Goal: Task Accomplishment & Management: Manage account settings

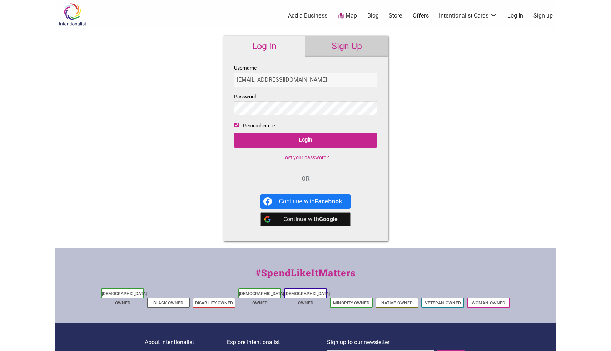
click at [292, 156] on link "Lost your password?" at bounding box center [305, 157] width 47 height 6
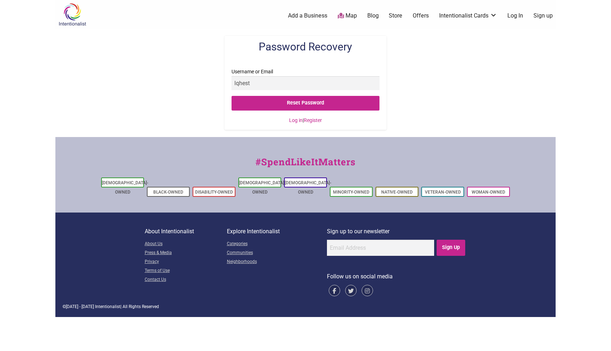
type input "lqhester@yahoo.com"
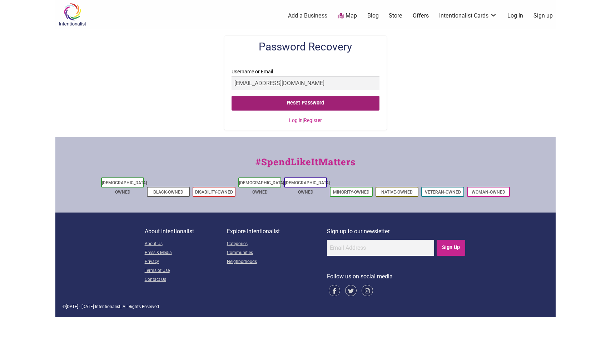
click at [299, 100] on input "Reset Password" at bounding box center [306, 103] width 148 height 15
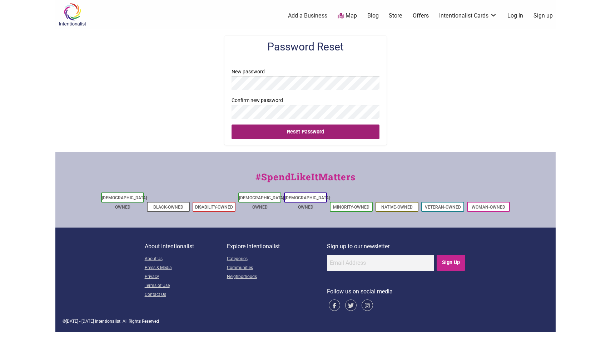
click at [310, 132] on input "Reset Password" at bounding box center [306, 131] width 148 height 15
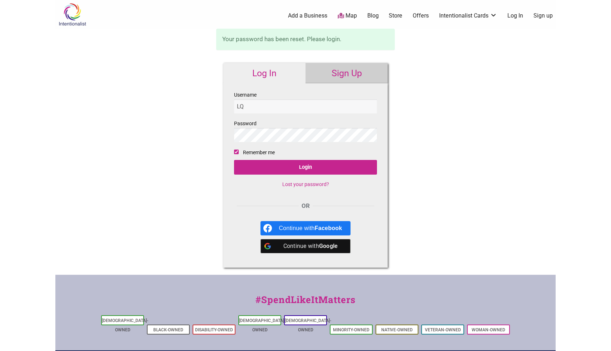
type input "[EMAIL_ADDRESS][DOMAIN_NAME]"
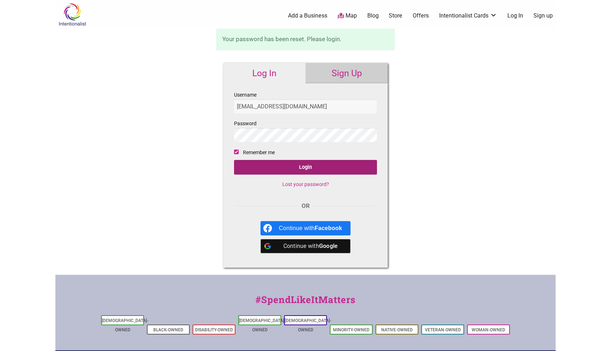
click at [318, 168] on input "Login" at bounding box center [305, 167] width 143 height 15
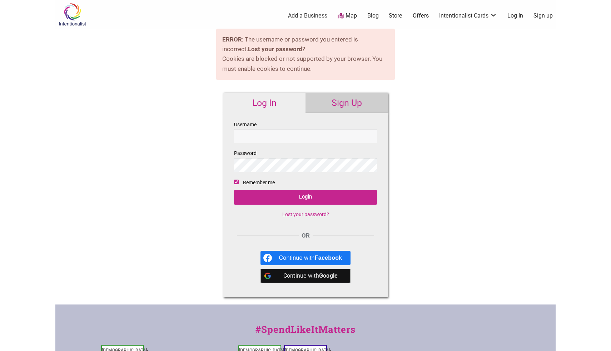
click at [298, 134] on input "Username" at bounding box center [305, 136] width 143 height 14
type input "[EMAIL_ADDRESS][DOMAIN_NAME]"
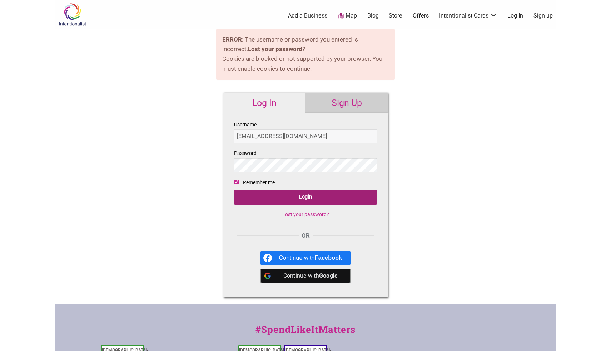
click at [313, 195] on input "Login" at bounding box center [305, 197] width 143 height 15
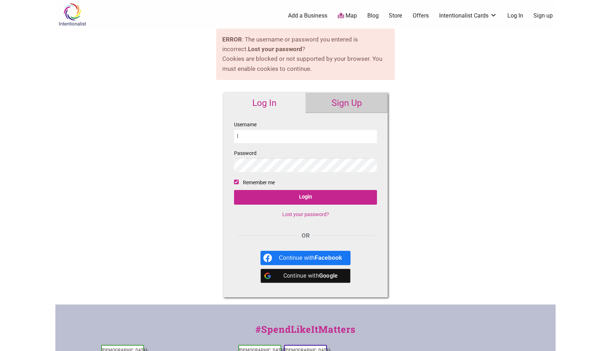
type input "lqhester@yahoo.com"
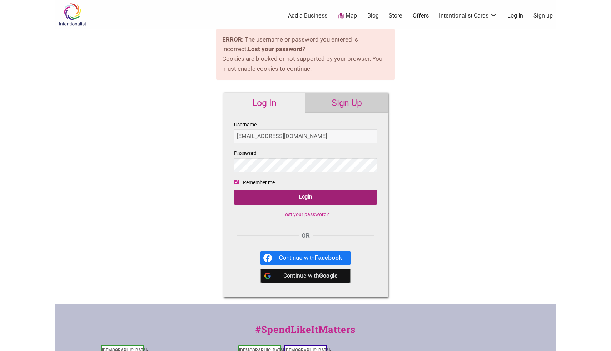
click at [301, 196] on input "Login" at bounding box center [305, 197] width 143 height 15
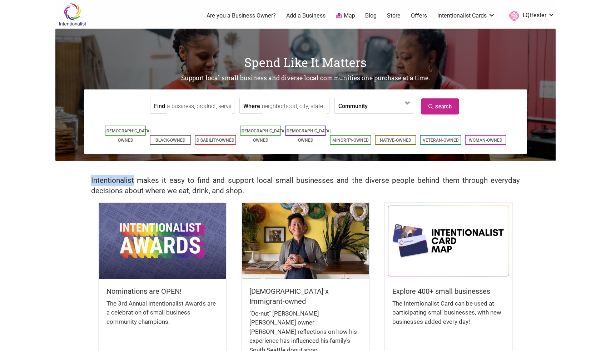
drag, startPoint x: 134, startPoint y: 178, endPoint x: 92, endPoint y: 180, distance: 42.2
click at [92, 180] on h2 "Intentionalist makes it easy to find and support local small businesses and the…" at bounding box center [305, 185] width 429 height 21
copy h2 "Intentionalist"
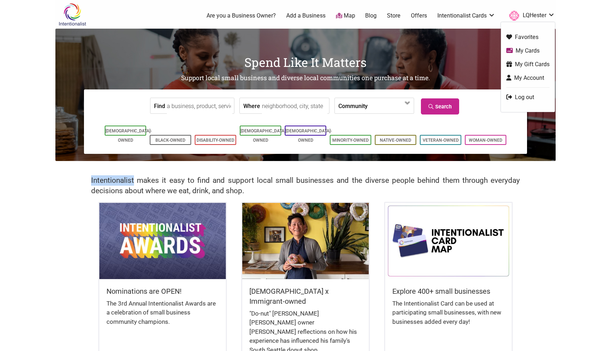
click at [524, 49] on link "My Cards" at bounding box center [528, 50] width 43 height 8
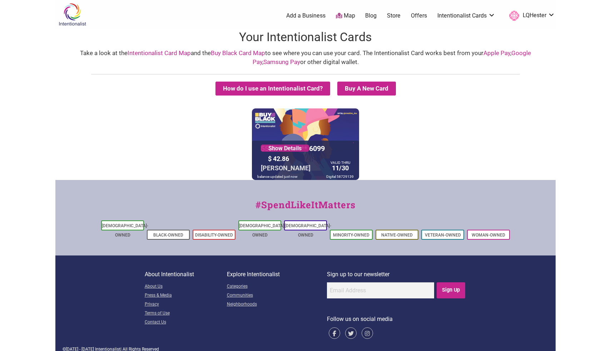
click at [386, 145] on div "5530 01** **** 6099 Show Details $ 42.86 [PERSON_NAME] VALID THRU 11/30 balance…" at bounding box center [305, 144] width 497 height 72
click at [529, 77] on link "My Account" at bounding box center [528, 78] width 43 height 8
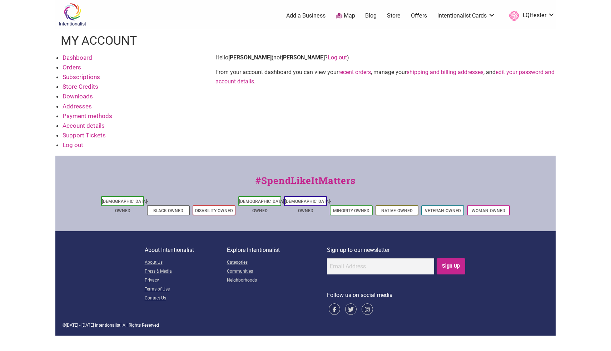
click at [75, 67] on link "Orders" at bounding box center [72, 67] width 19 height 7
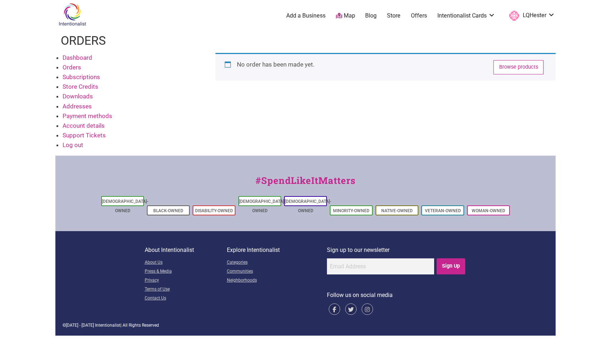
click at [77, 84] on link "Store Credits" at bounding box center [81, 86] width 36 height 7
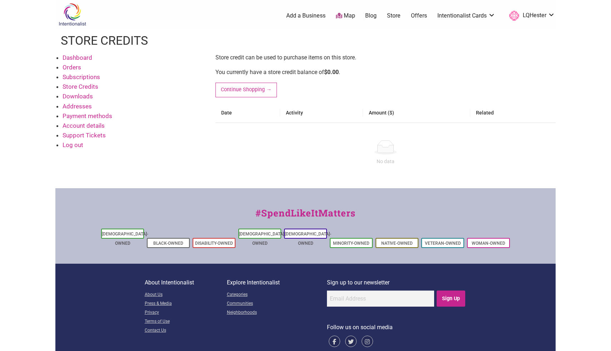
click at [77, 72] on li "Subscriptions" at bounding box center [134, 77] width 143 height 10
click at [77, 76] on link "Subscriptions" at bounding box center [82, 76] width 38 height 7
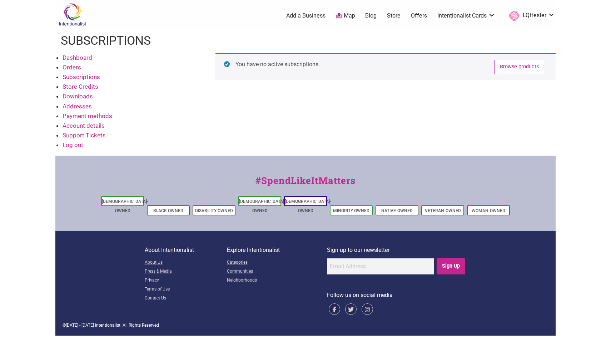
click at [83, 122] on link "Account details" at bounding box center [84, 125] width 42 height 7
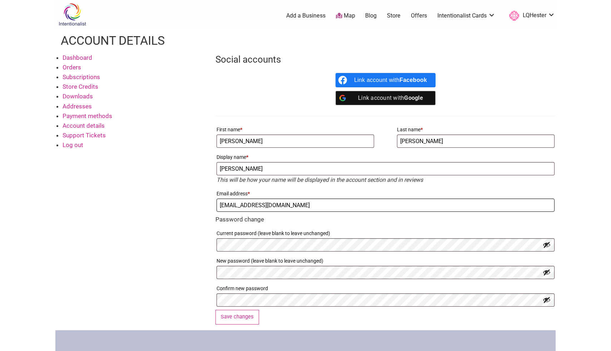
click at [285, 204] on input "LQHester@yahoo.com" at bounding box center [386, 204] width 338 height 13
type input "LQHester13@gmail.com"
click at [174, 238] on div "Dashboard Orders Subscriptions Store Credits Downloads Addresses Payment method…" at bounding box center [305, 191] width 501 height 277
click at [237, 316] on button "Save changes" at bounding box center [238, 317] width 44 height 15
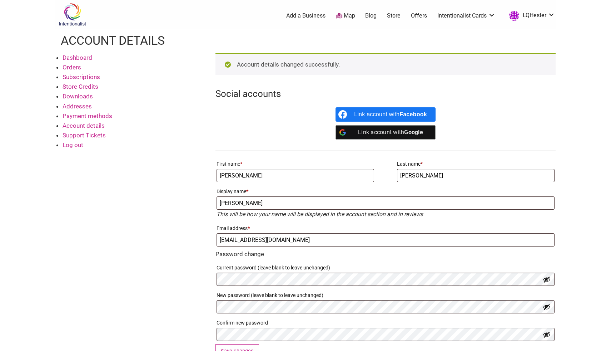
click at [77, 56] on link "Dashboard" at bounding box center [78, 57] width 30 height 7
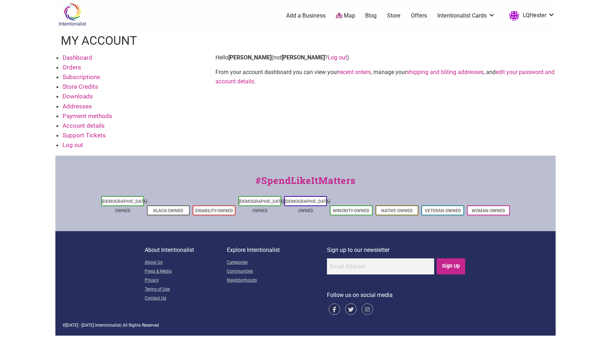
click at [76, 68] on link "Orders" at bounding box center [72, 67] width 19 height 7
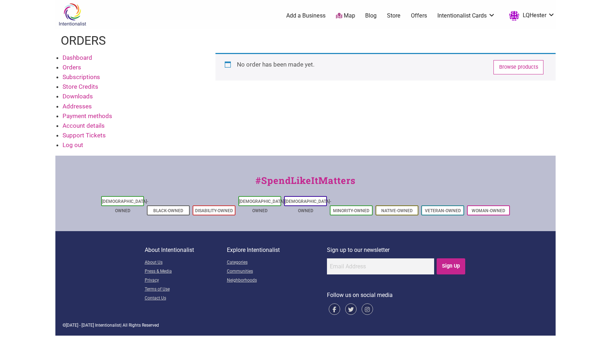
click at [78, 78] on link "Subscriptions" at bounding box center [82, 76] width 38 height 7
click at [79, 124] on link "Account details" at bounding box center [84, 125] width 42 height 7
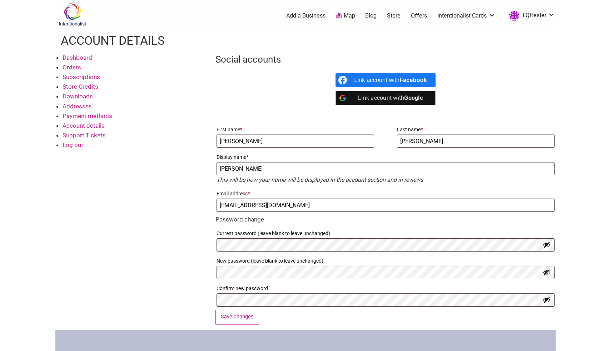
click at [76, 65] on link "Orders" at bounding box center [72, 67] width 19 height 7
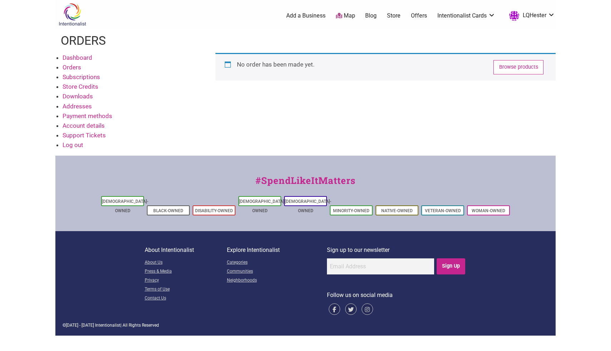
click at [76, 56] on link "Dashboard" at bounding box center [78, 57] width 30 height 7
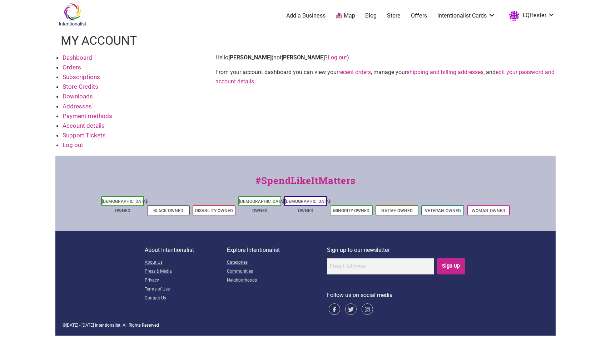
click at [73, 85] on link "Store Credits" at bounding box center [81, 86] width 36 height 7
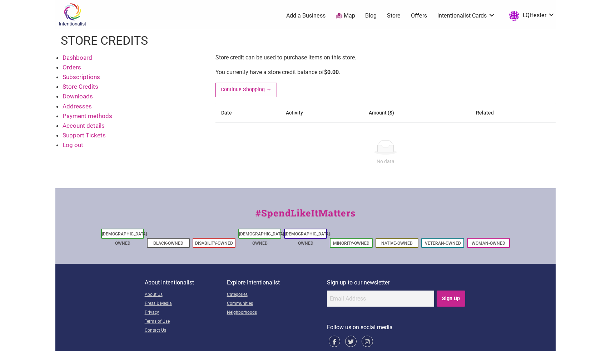
click at [74, 123] on link "Account details" at bounding box center [84, 125] width 42 height 7
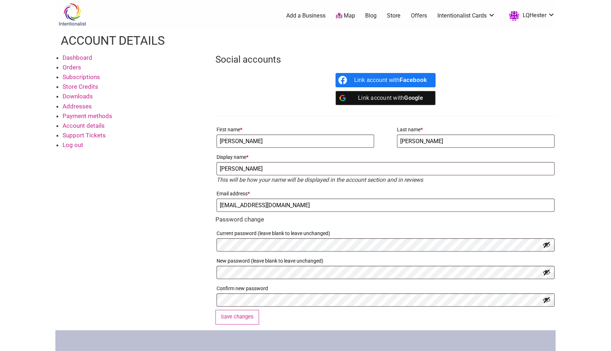
click at [75, 60] on link "Dashboard" at bounding box center [78, 57] width 30 height 7
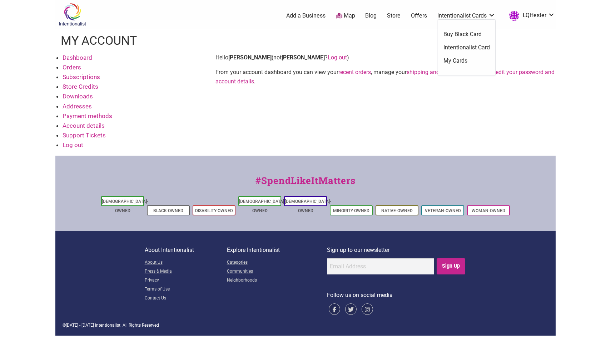
click at [492, 14] on link "Intentionalist Cards" at bounding box center [467, 16] width 58 height 8
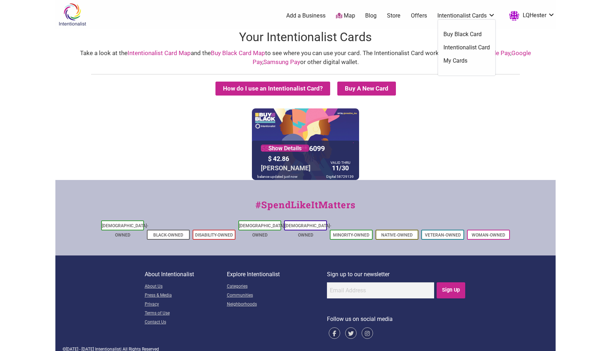
click at [461, 60] on link "My Cards" at bounding box center [467, 61] width 46 height 8
click at [395, 16] on link "Store" at bounding box center [394, 16] width 14 height 8
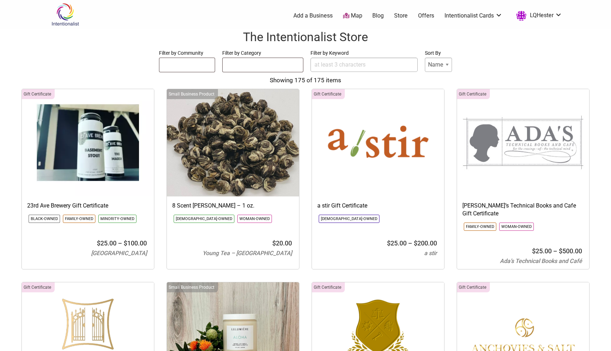
select select
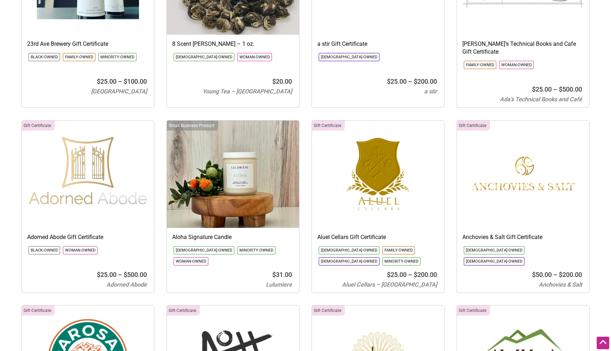
scroll to position [166, 0]
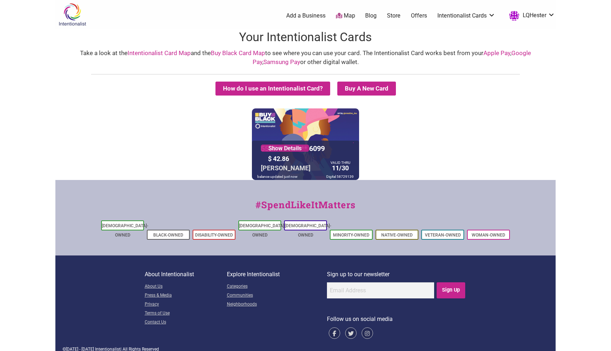
click at [396, 16] on link "Store" at bounding box center [394, 16] width 14 height 8
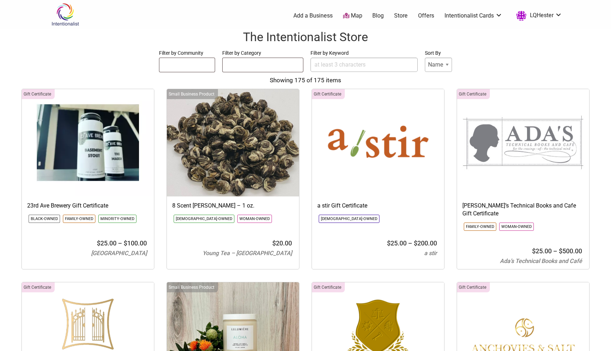
select select
click at [334, 64] on input "Filter by Keyword" at bounding box center [364, 65] width 107 height 14
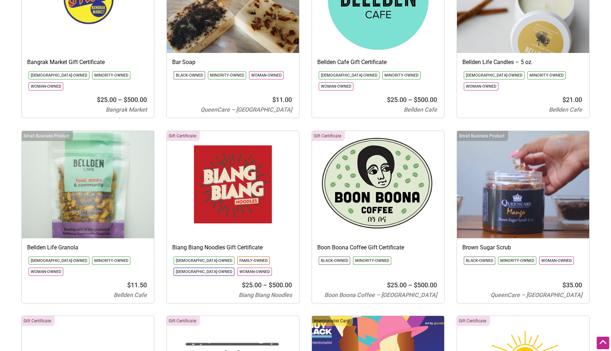
scroll to position [909, 0]
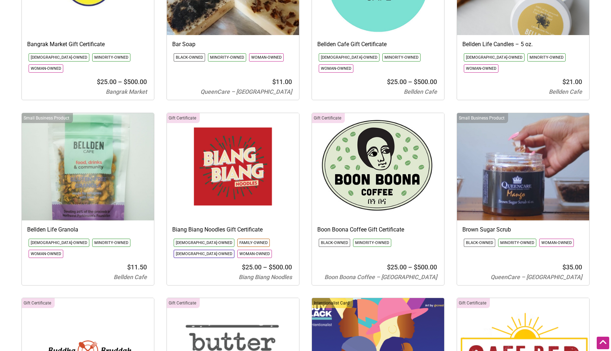
click at [334, 113] on div "Gift Certificate" at bounding box center [328, 118] width 33 height 10
select select "1765"
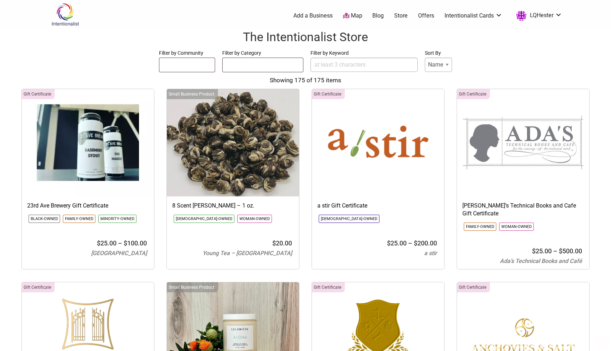
select select
select select "1765"
click at [558, 14] on link "LQHester" at bounding box center [537, 15] width 49 height 13
click at [536, 95] on link "Log out" at bounding box center [535, 97] width 43 height 8
